Goal: Task Accomplishment & Management: Use online tool/utility

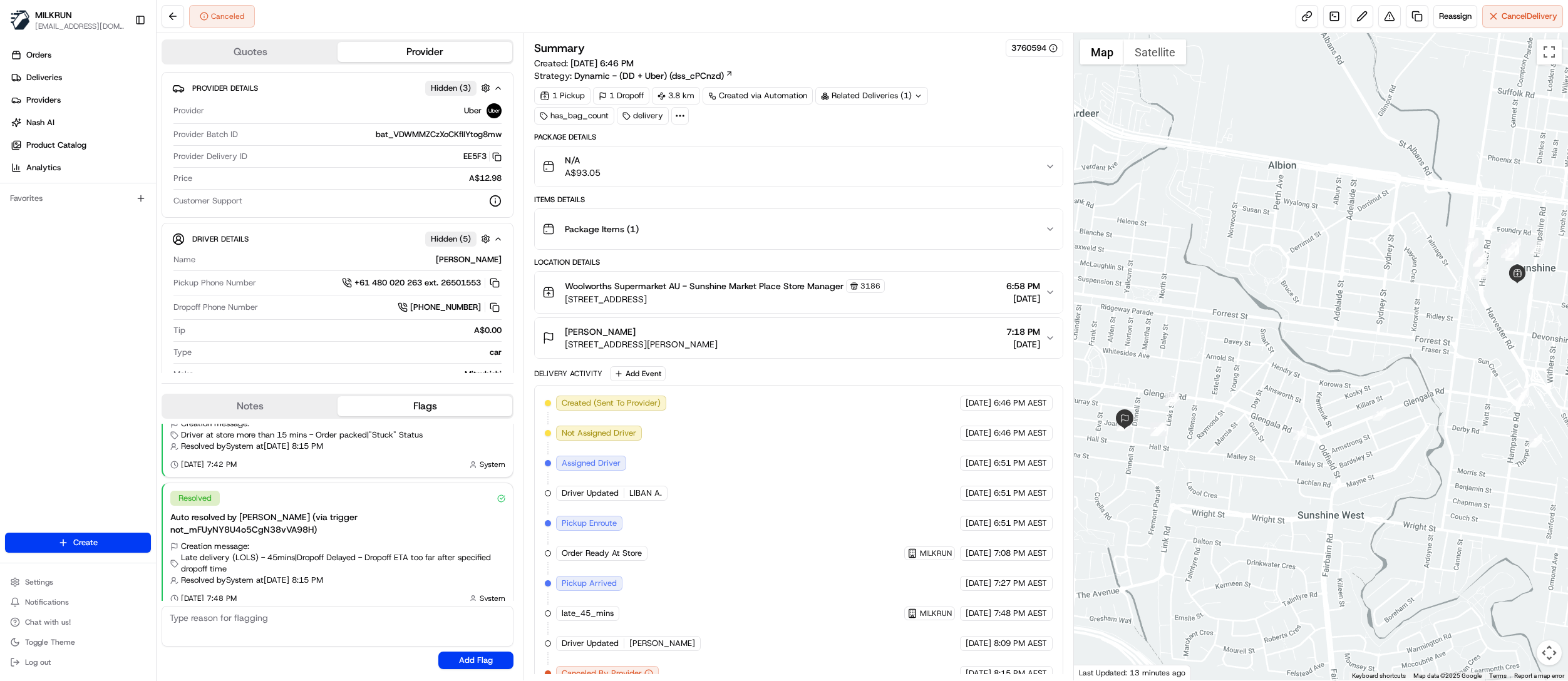
scroll to position [25, 0]
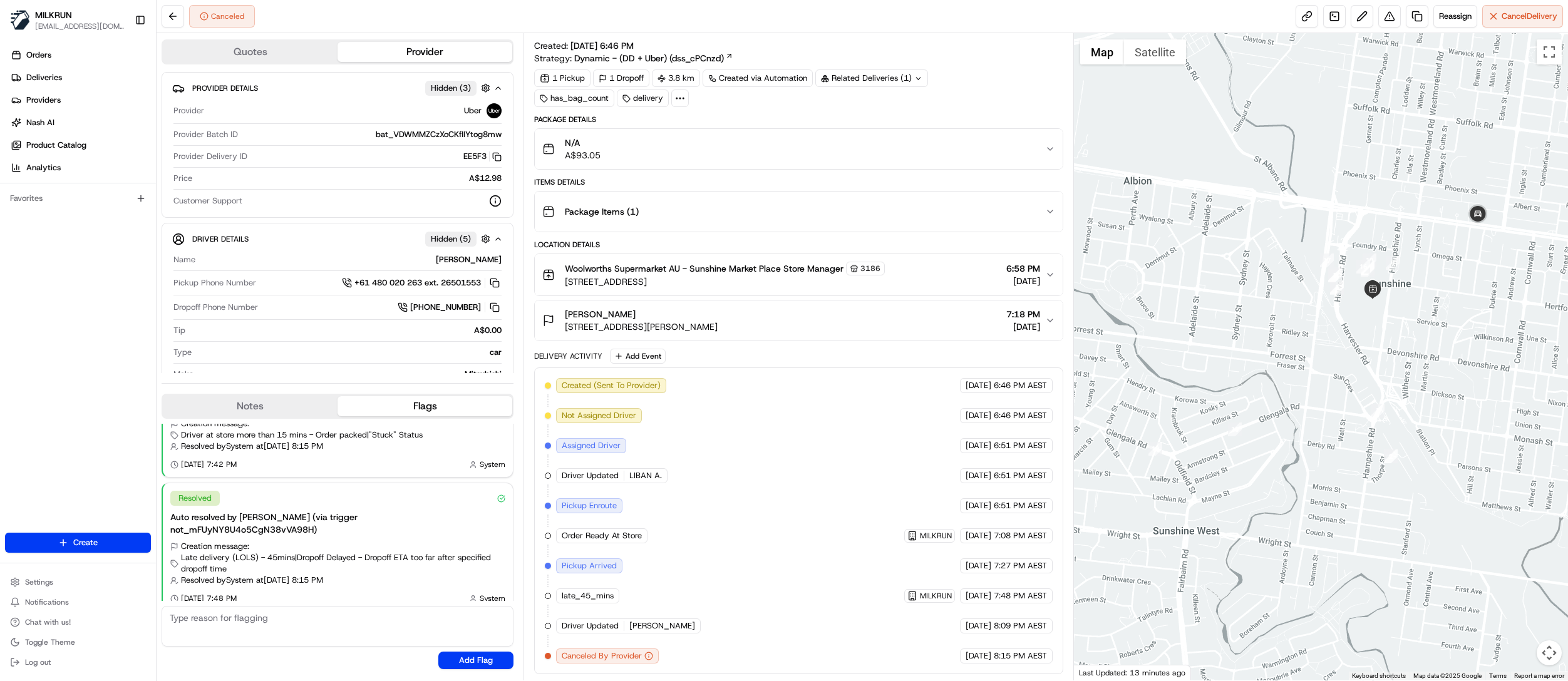
drag, startPoint x: 1286, startPoint y: 388, endPoint x: 1135, endPoint y: 405, distance: 152.0
click at [1135, 405] on div at bounding box center [1321, 357] width 494 height 647
drag, startPoint x: 617, startPoint y: 315, endPoint x: 559, endPoint y: 307, distance: 58.5
click at [559, 308] on div "[PERSON_NAME] [STREET_ADDRESS][PERSON_NAME]" at bounding box center [630, 321] width 175 height 25
copy span "[PERSON_NAME]"
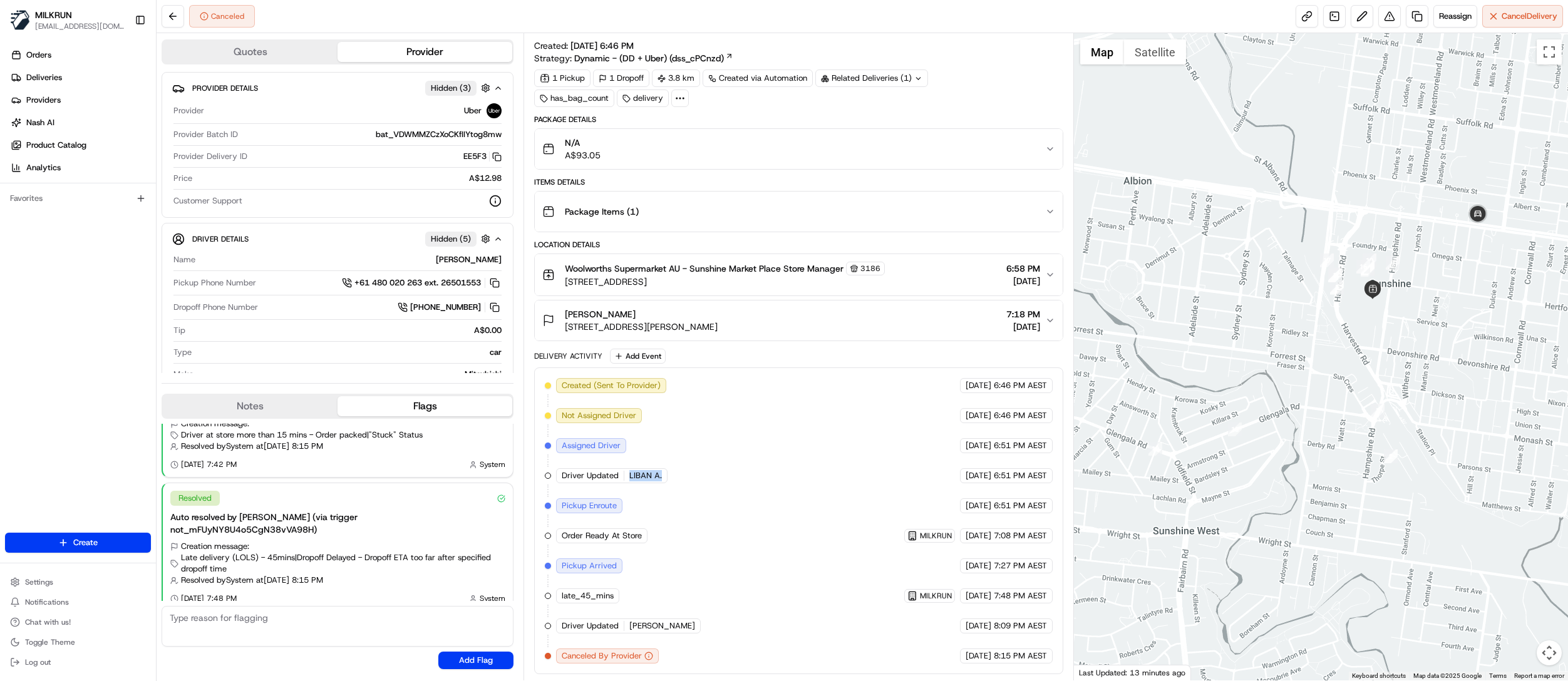
drag, startPoint x: 626, startPoint y: 473, endPoint x: 662, endPoint y: 482, distance: 37.1
click at [662, 482] on div "Created (Sent To Provider) Uber [DATE] 6:46 PM AEST Not Assigned Driver Uber [D…" at bounding box center [798, 521] width 508 height 286
copy div "LIBAN A."
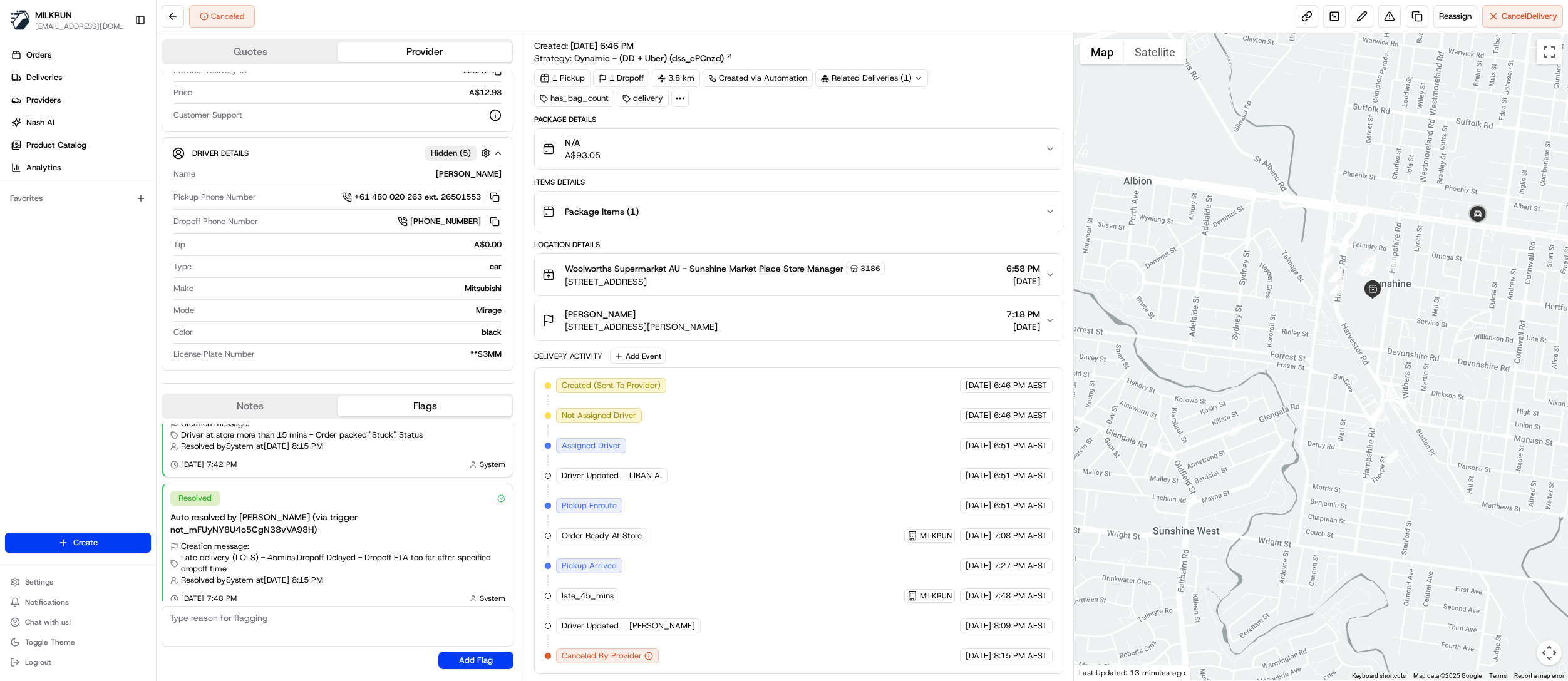
click at [548, 473] on div at bounding box center [547, 475] width 7 height 7
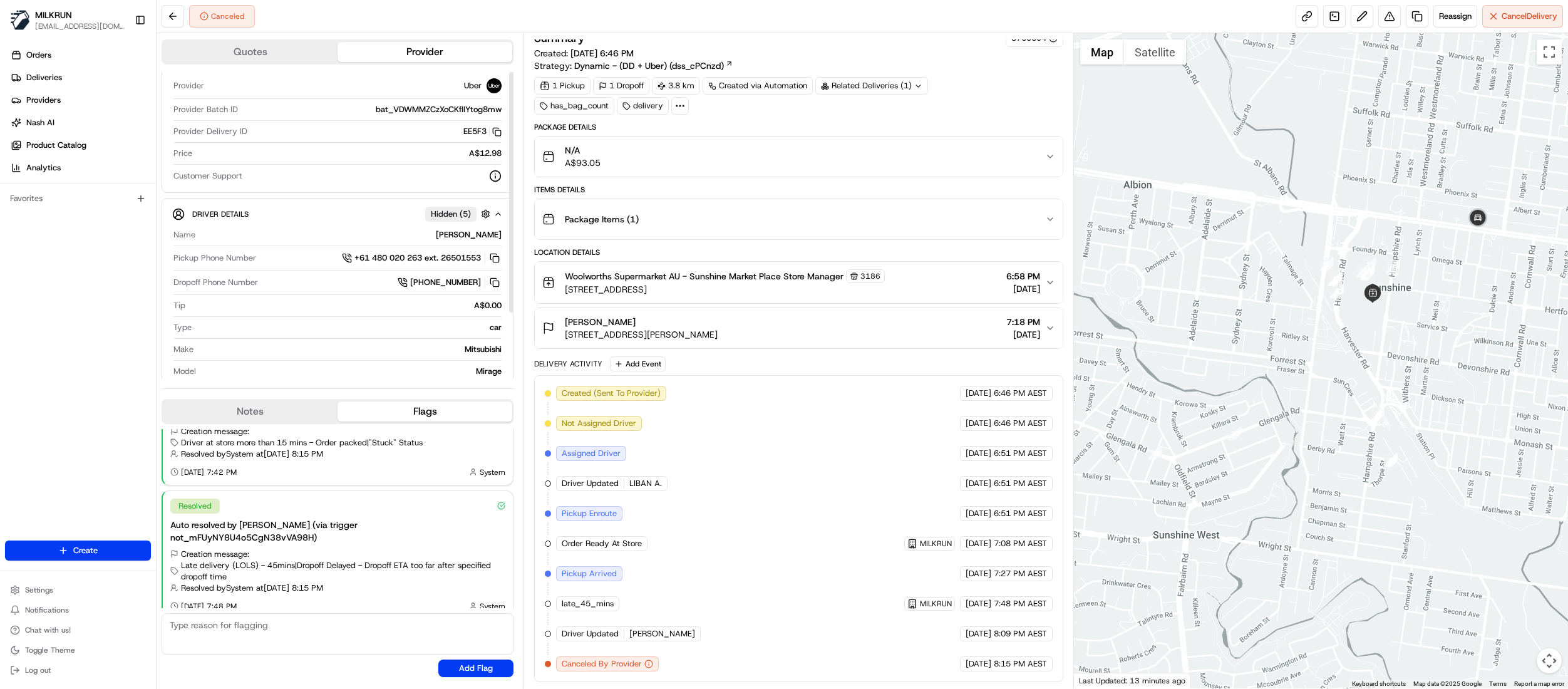
scroll to position [0, 0]
